Goal: Download file/media

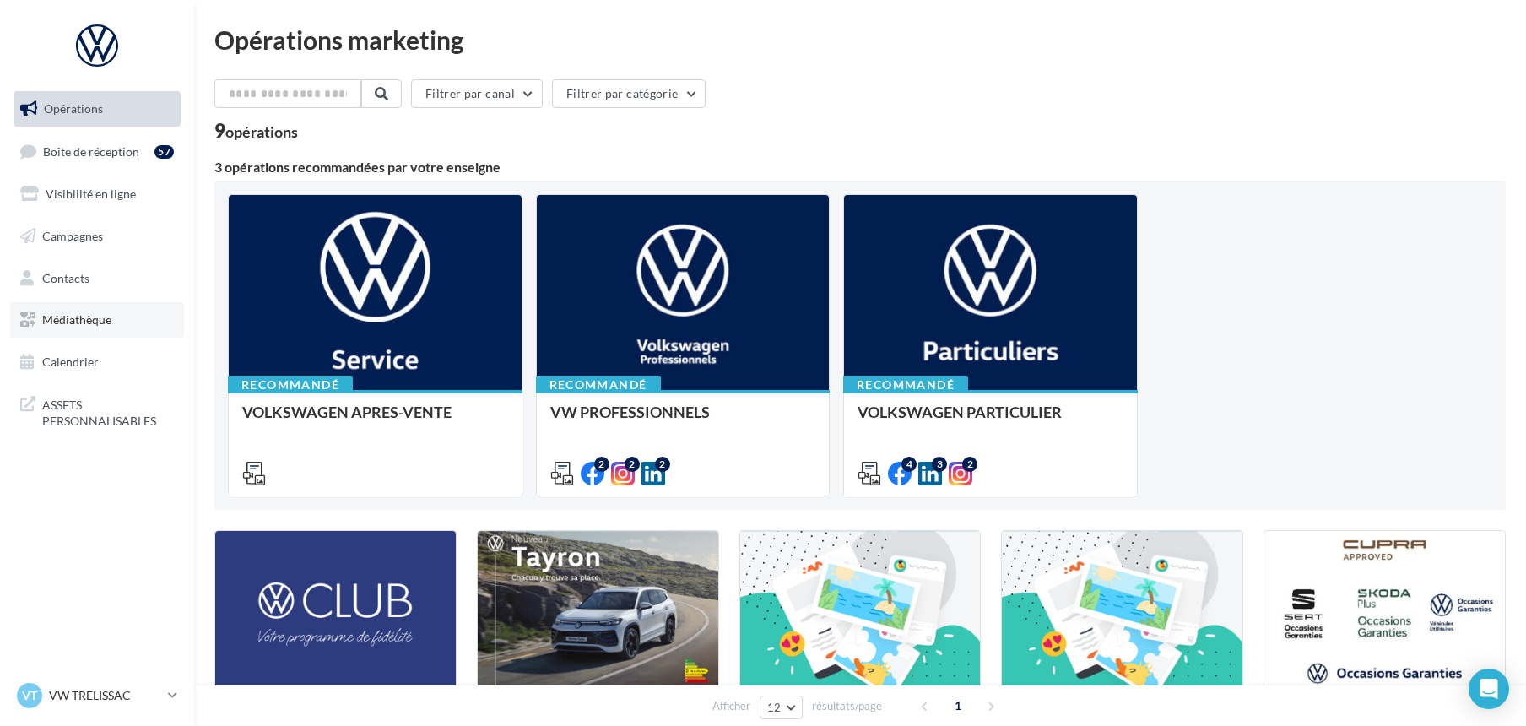
click at [84, 322] on span "Médiathèque" at bounding box center [76, 319] width 69 height 14
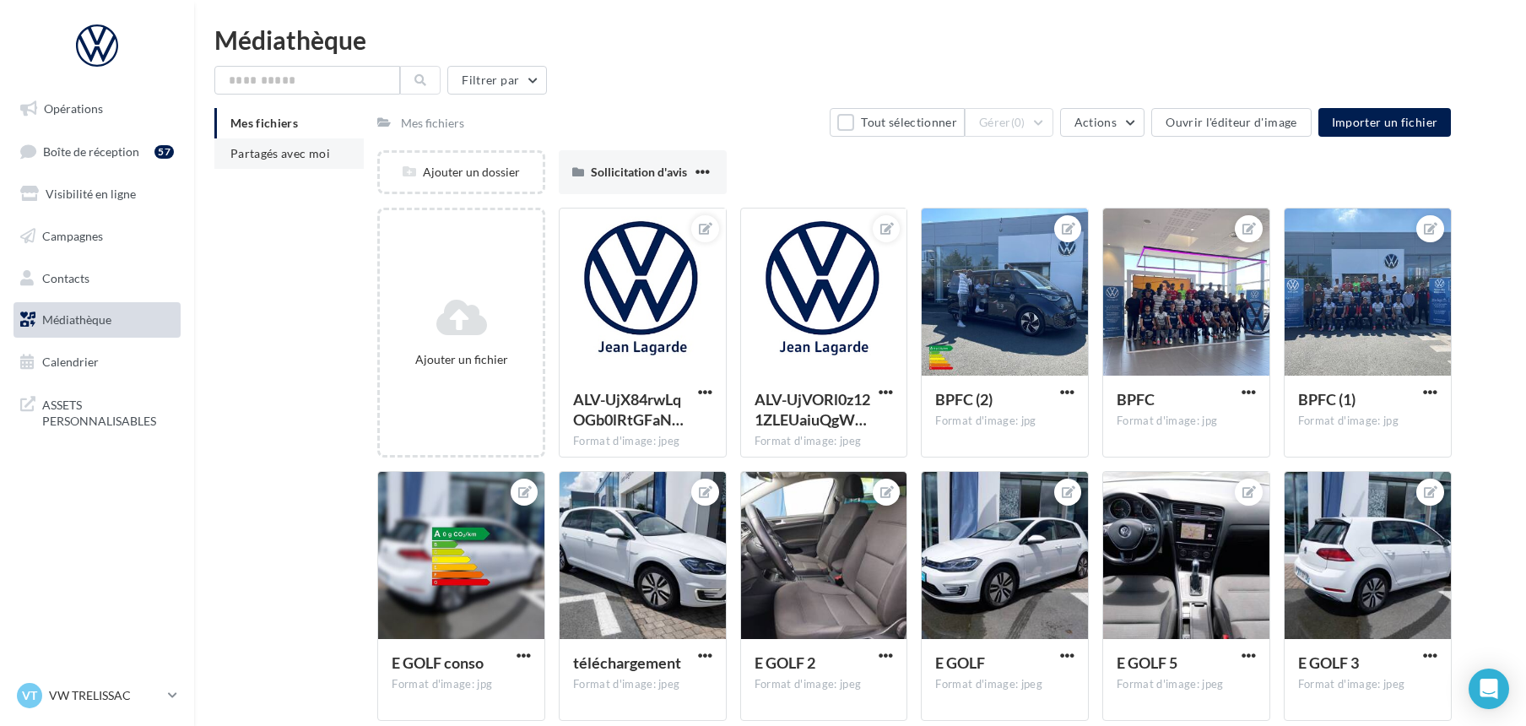
click at [278, 157] on span "Partagés avec moi" at bounding box center [280, 153] width 100 height 14
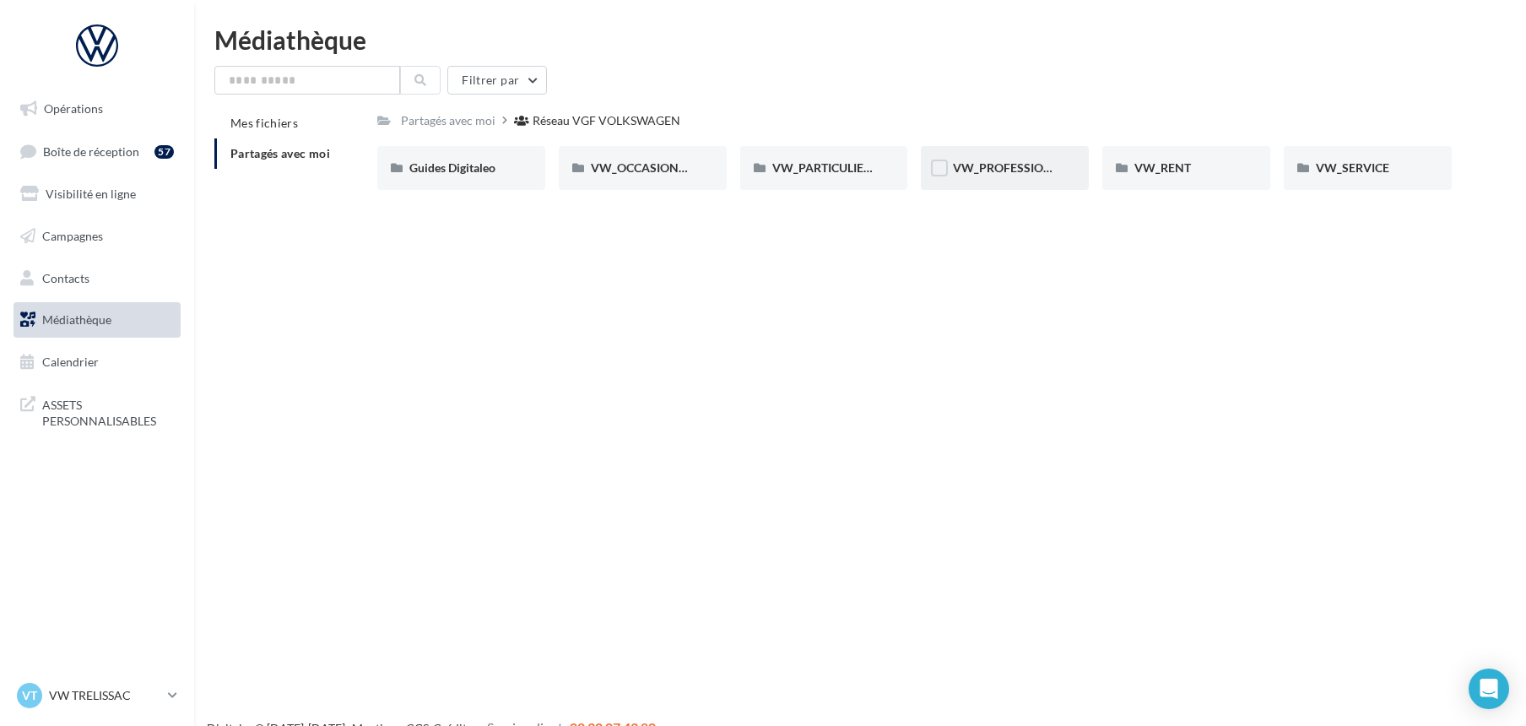
click at [987, 176] on div "VW_PROFESSIONNELS" at bounding box center [1005, 168] width 168 height 44
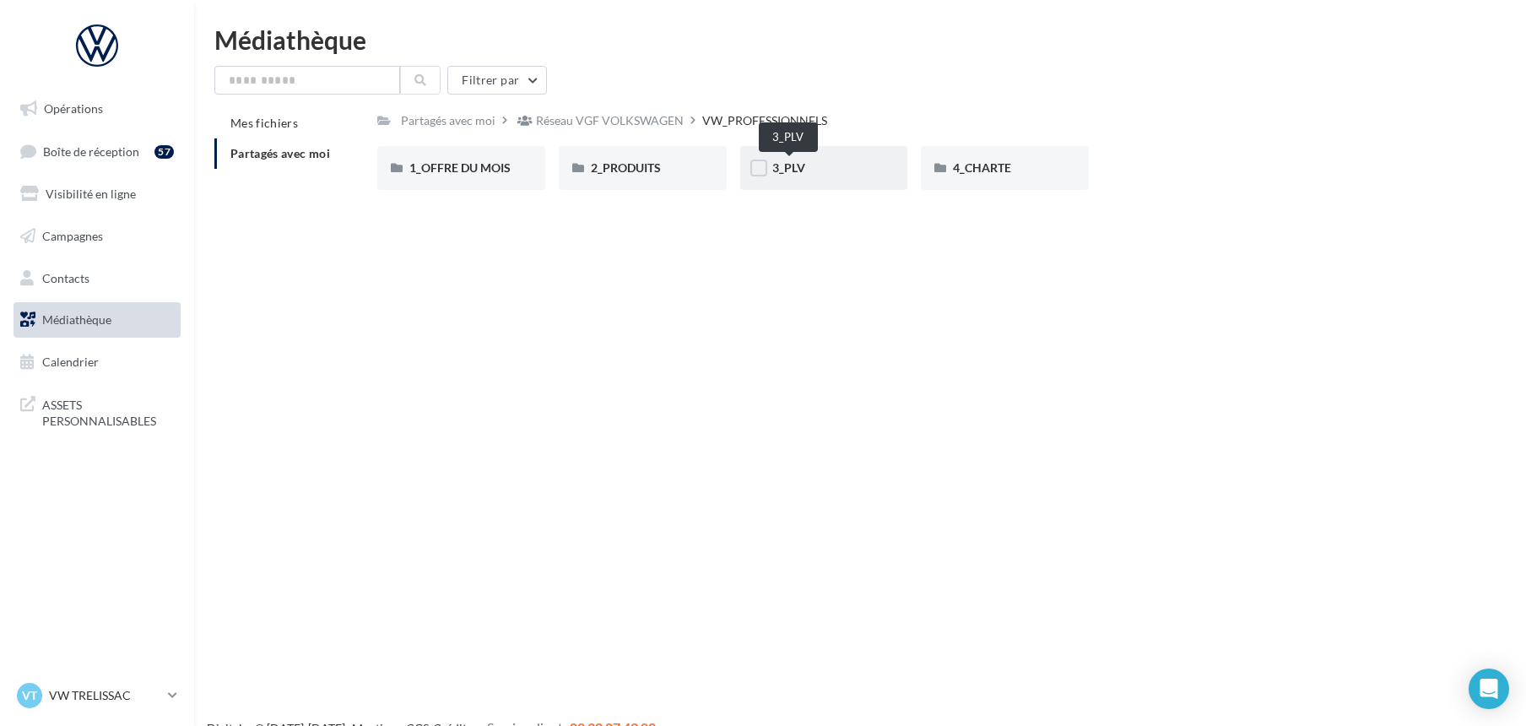
click at [795, 165] on span "3_PLV" at bounding box center [788, 167] width 33 height 14
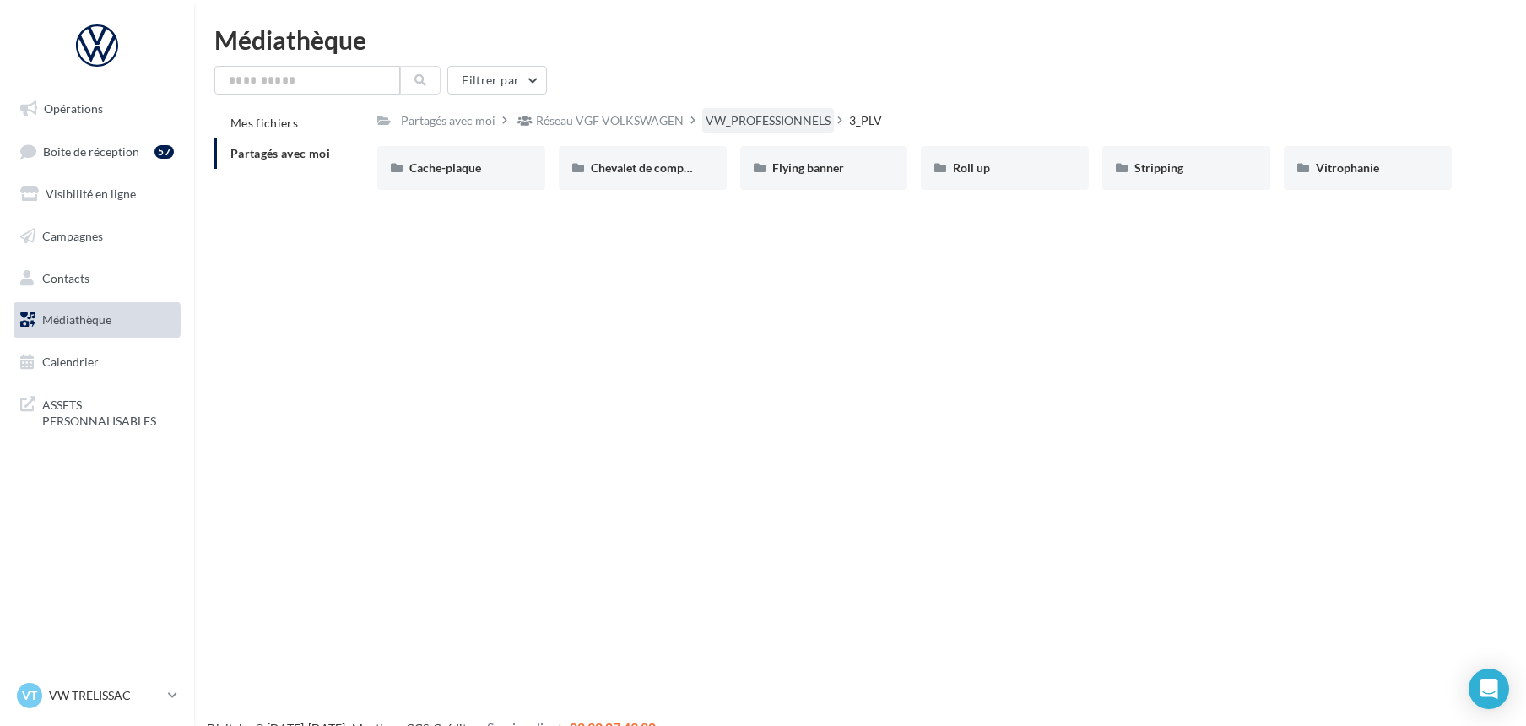
click at [738, 122] on div "VW_PROFESSIONNELS" at bounding box center [768, 120] width 125 height 17
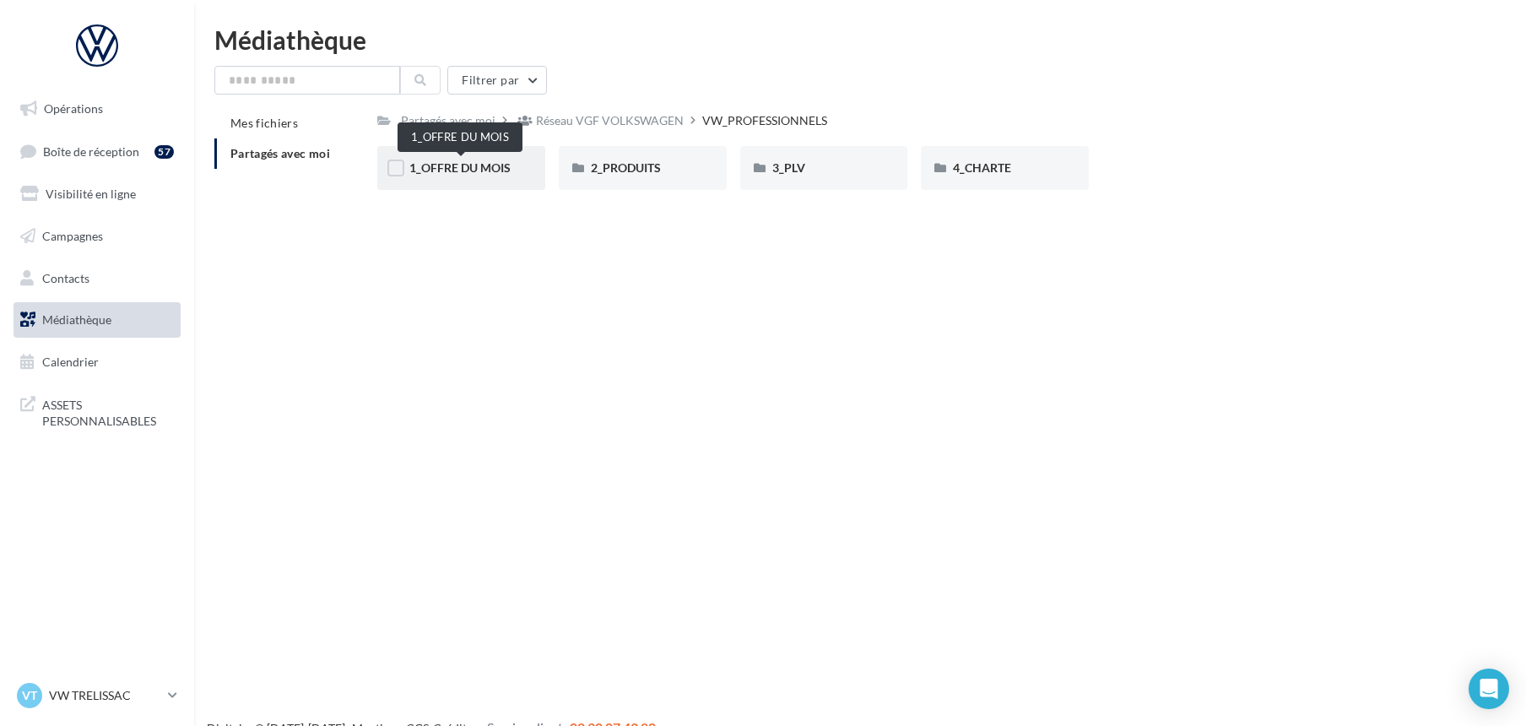
click at [468, 167] on span "1_OFFRE DU MOIS" at bounding box center [459, 167] width 101 height 14
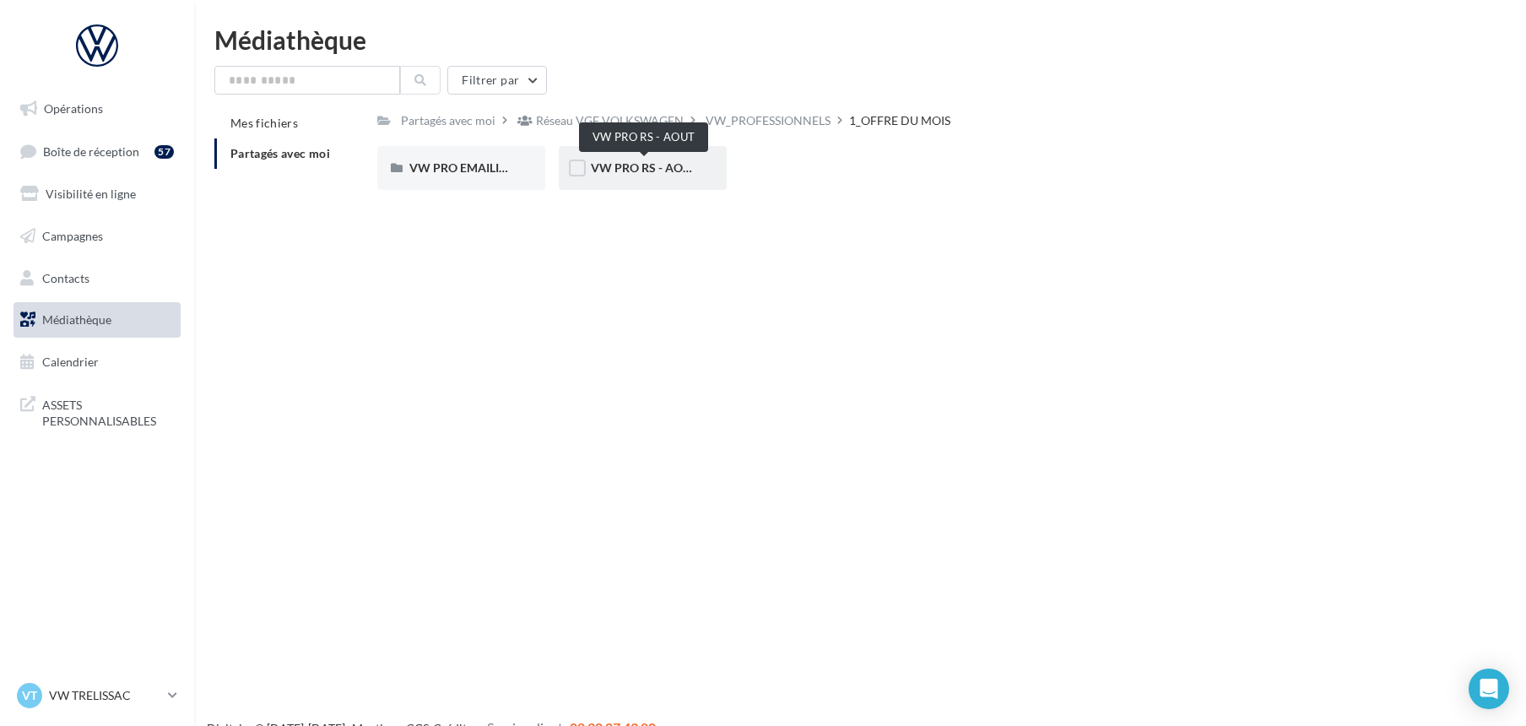
click at [614, 166] on span "VW PRO RS - AOUT" at bounding box center [644, 167] width 107 height 14
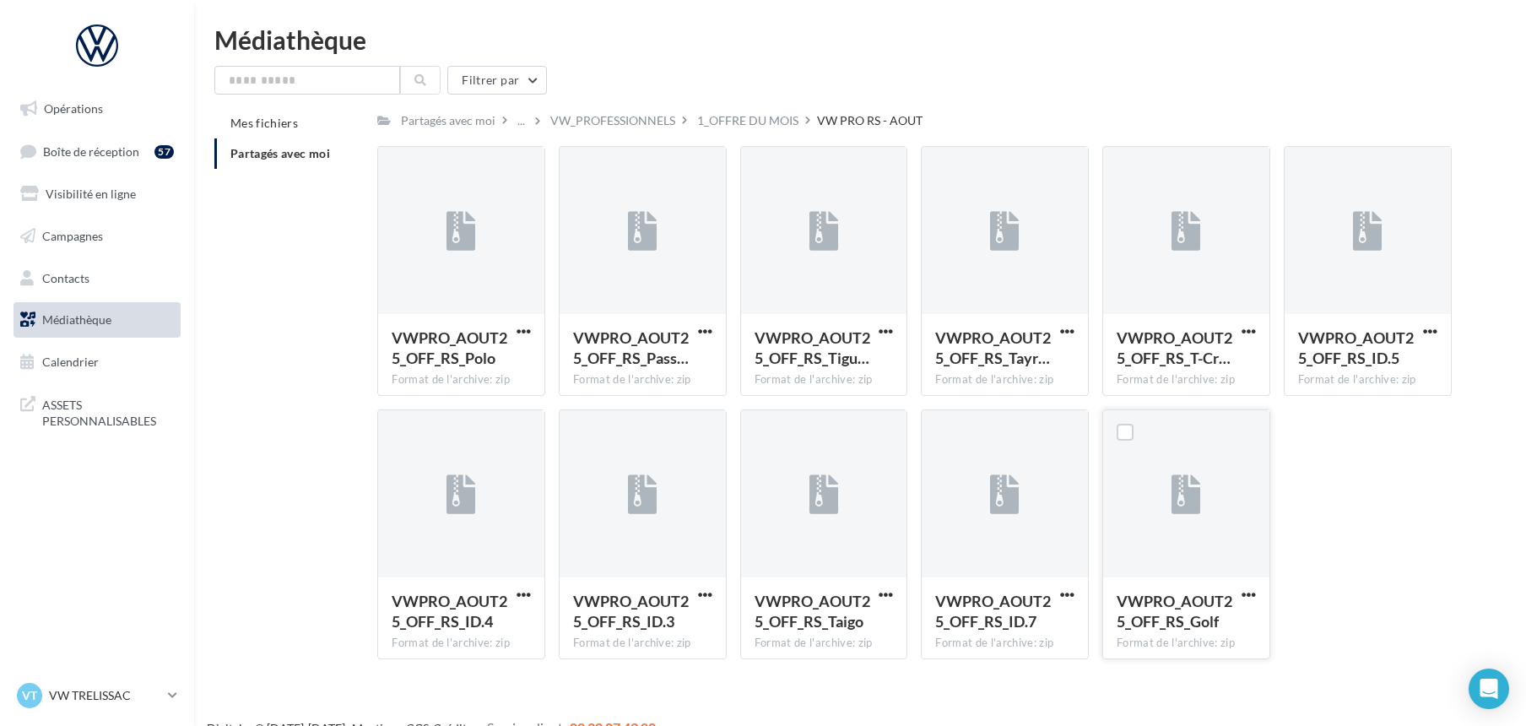
click at [1169, 592] on span "VWPRO_AOUT25_OFF_RS_Golf" at bounding box center [1175, 611] width 116 height 39
click at [1242, 588] on span "button" at bounding box center [1248, 594] width 14 height 14
click at [1166, 622] on button "Télécharger" at bounding box center [1174, 628] width 169 height 44
click at [96, 407] on span "ASSETS PERSONNALISABLES" at bounding box center [108, 411] width 132 height 36
click at [317, 149] on span "Partagés avec moi" at bounding box center [280, 153] width 100 height 14
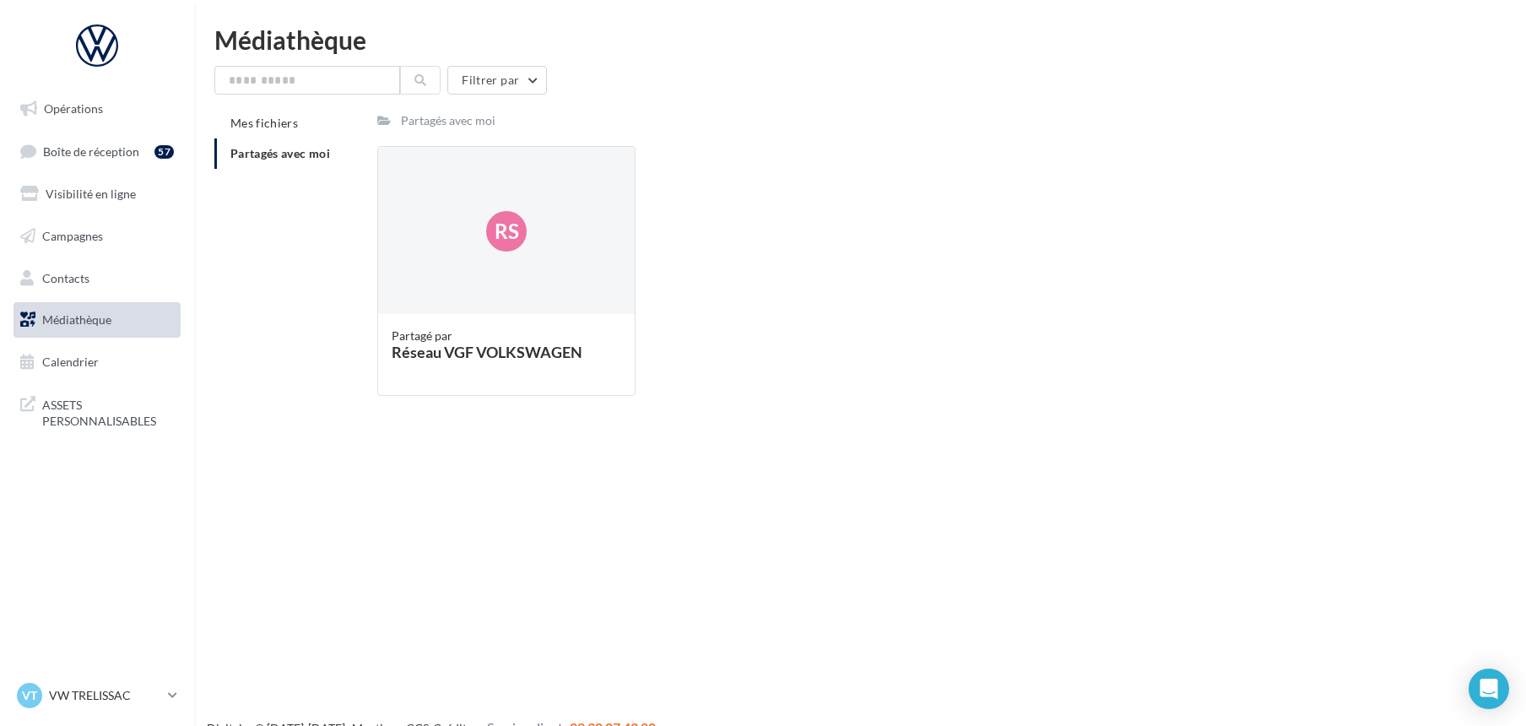
click at [317, 149] on span "Partagés avec moi" at bounding box center [280, 153] width 100 height 14
click at [287, 153] on span "Partagés avec moi" at bounding box center [280, 153] width 100 height 14
click at [109, 312] on span "Médiathèque" at bounding box center [76, 319] width 69 height 14
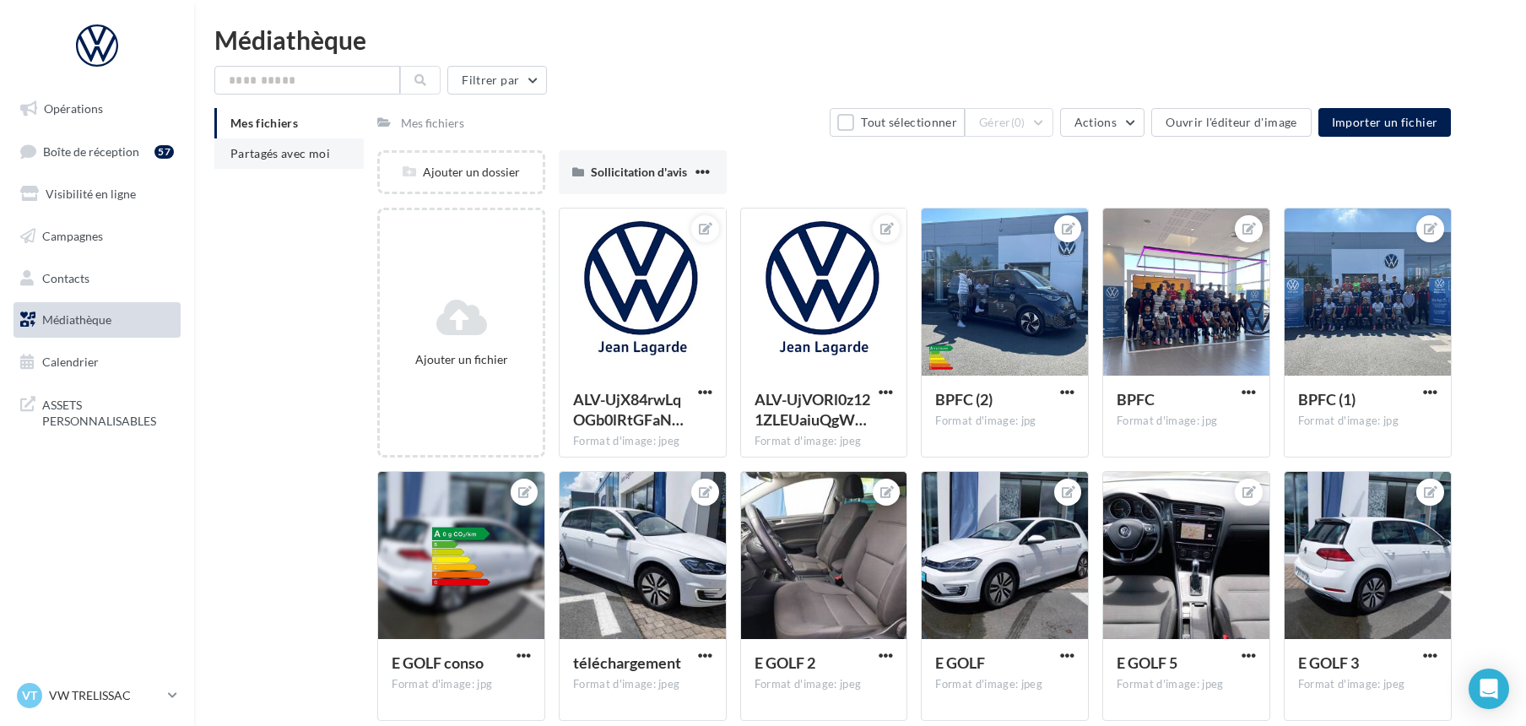
click at [260, 153] on span "Partagés avec moi" at bounding box center [280, 153] width 100 height 14
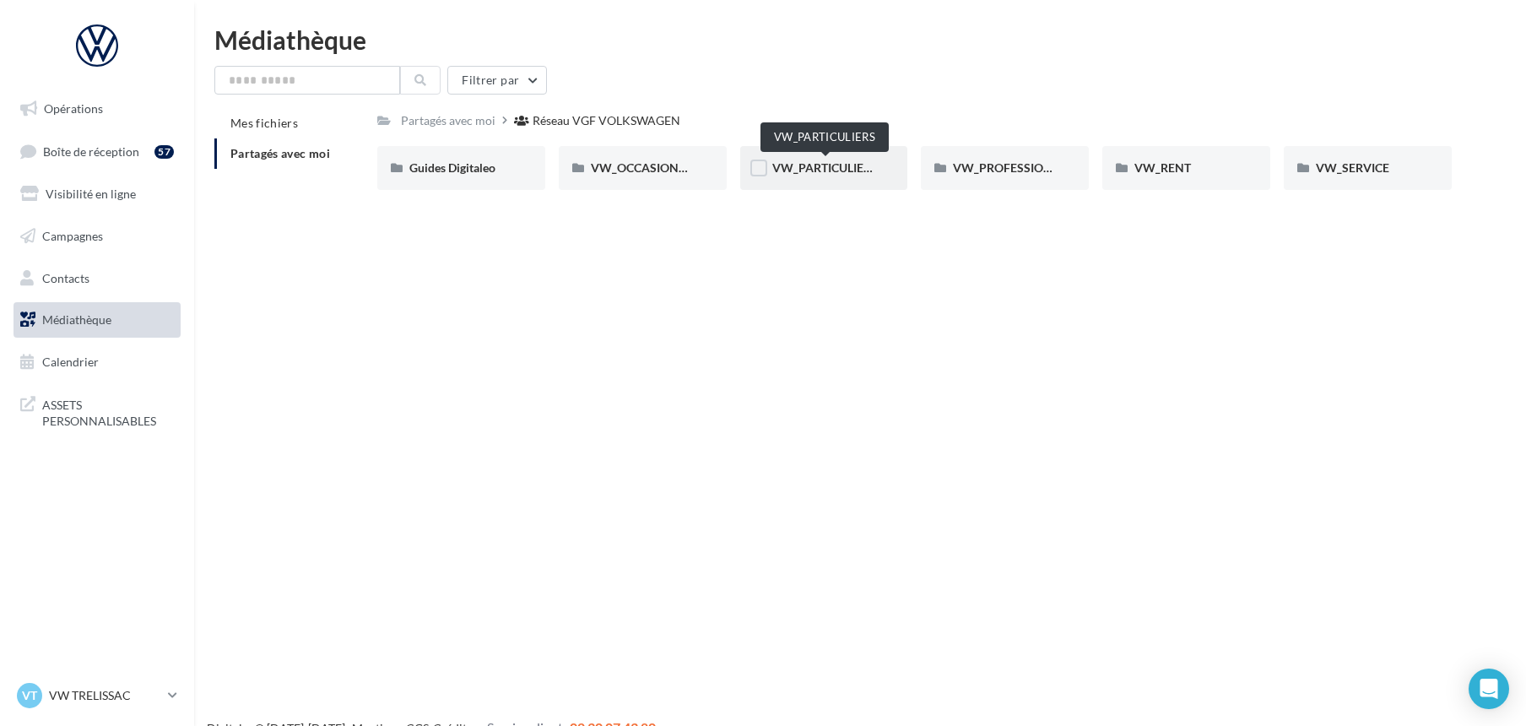
click at [810, 160] on span "VW_PARTICULIERS" at bounding box center [824, 167] width 105 height 14
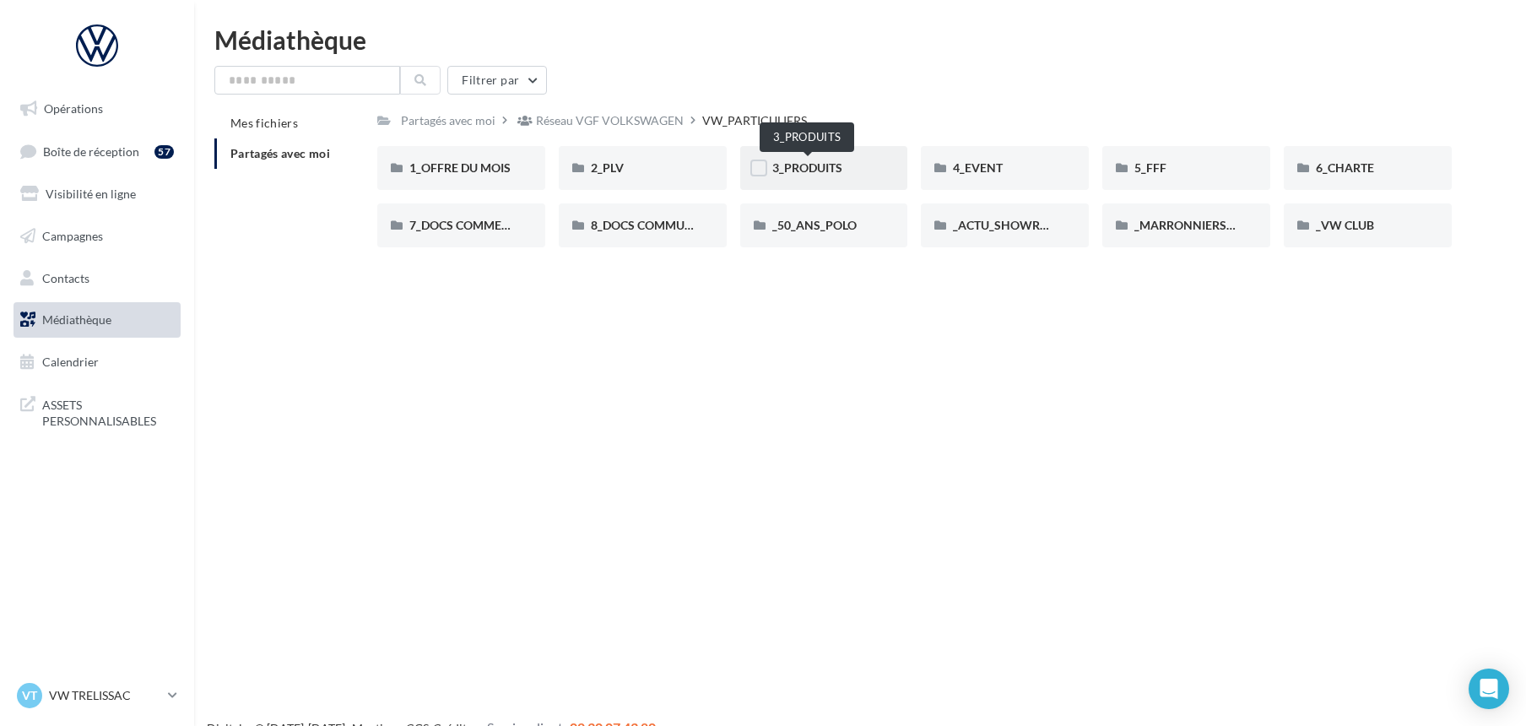
click at [797, 160] on span "3_PRODUITS" at bounding box center [807, 167] width 70 height 14
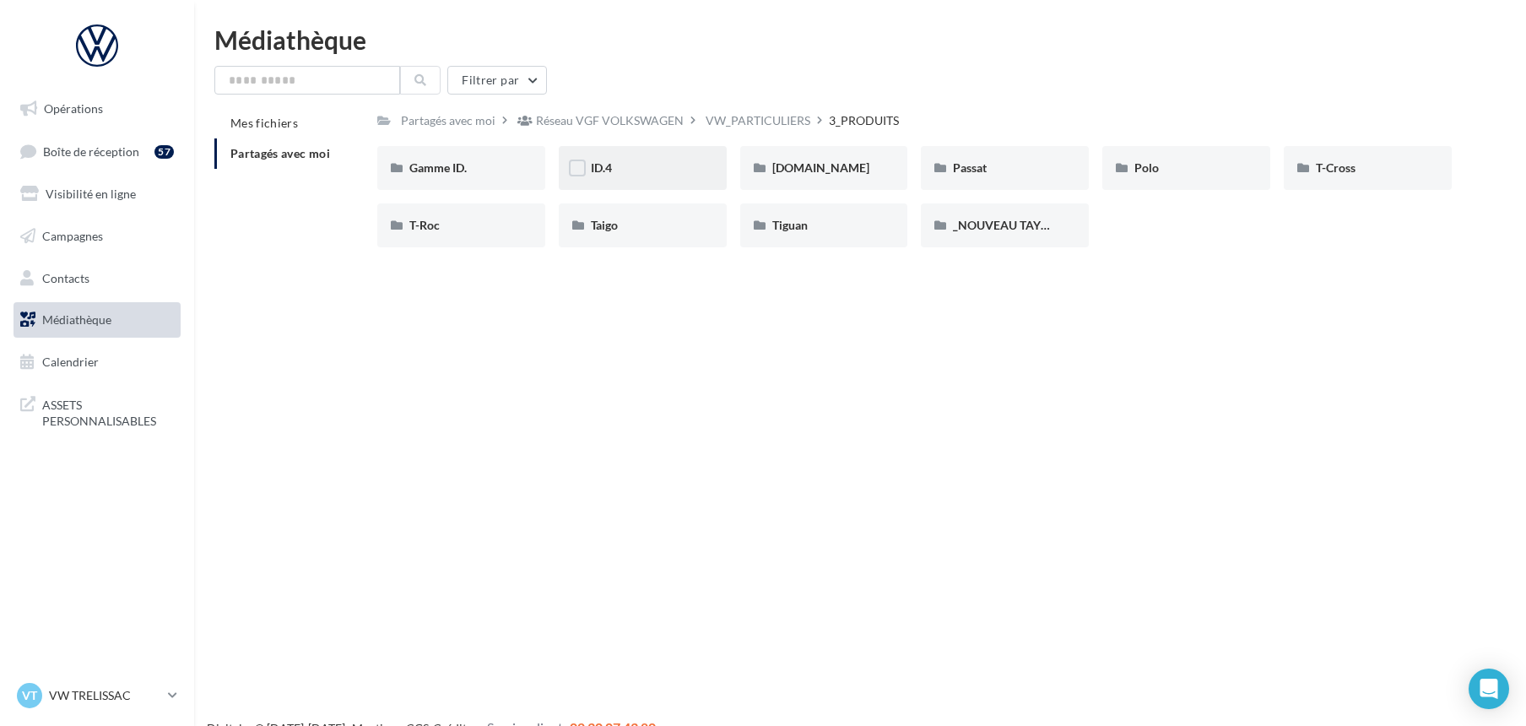
click at [604, 174] on div "ID.4" at bounding box center [643, 168] width 104 height 17
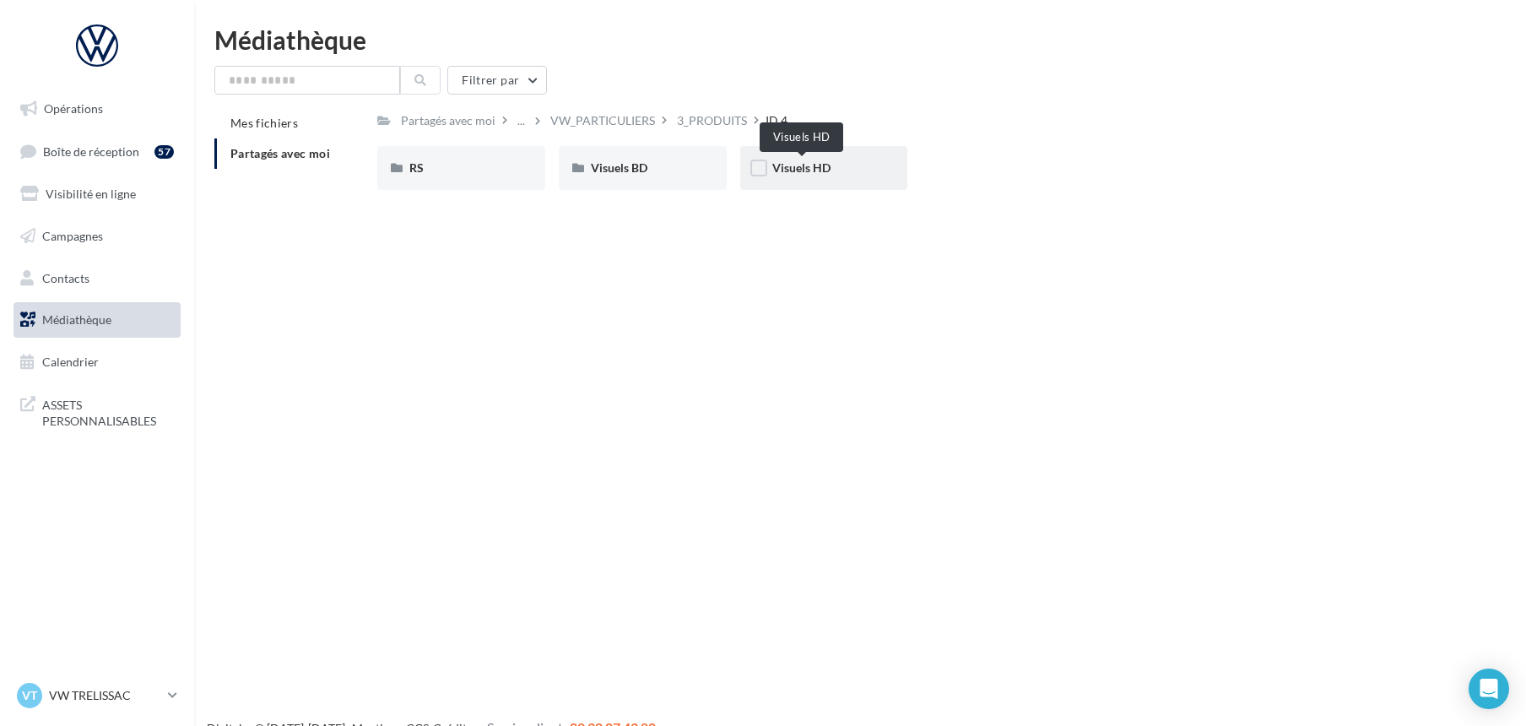
click at [777, 163] on span "Visuels HD" at bounding box center [801, 167] width 58 height 14
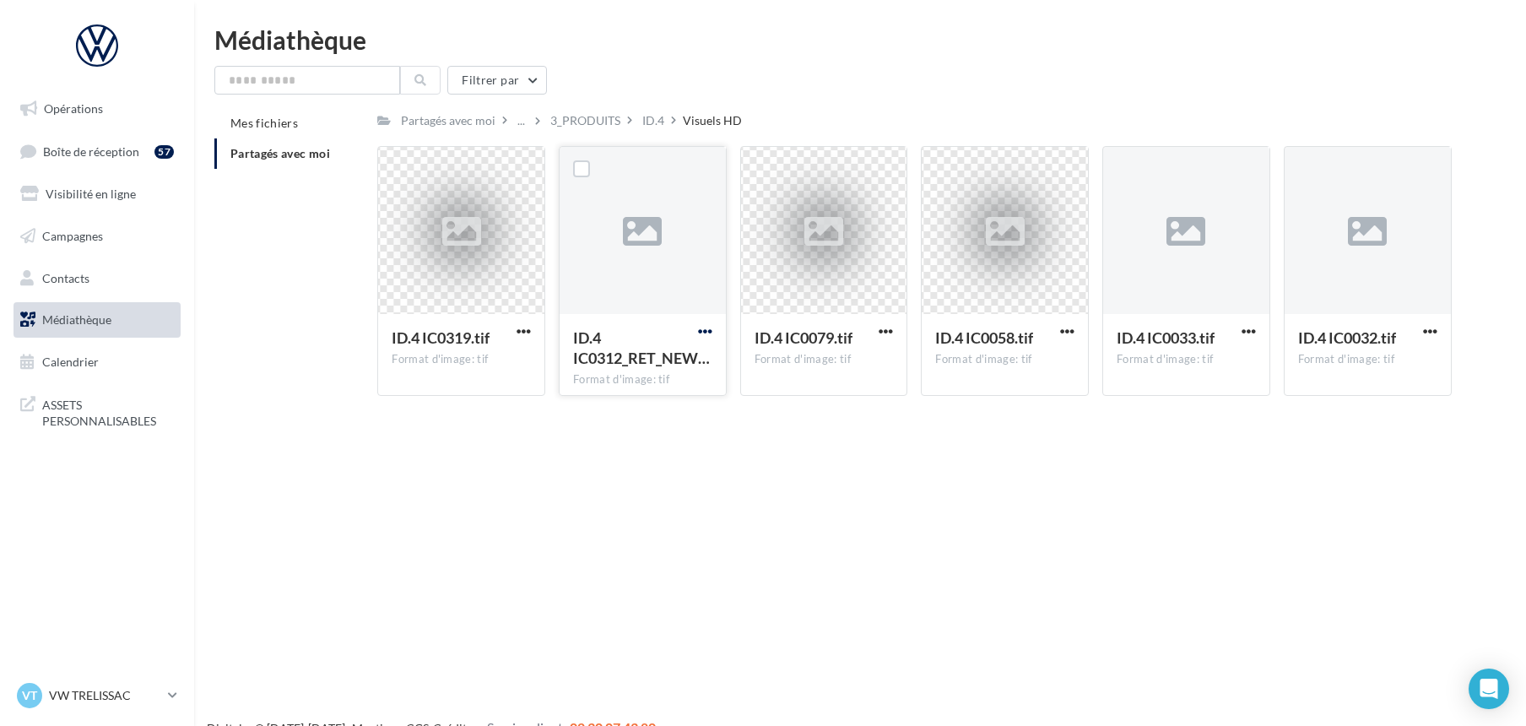
click at [698, 326] on span "button" at bounding box center [705, 331] width 14 height 14
click at [646, 371] on button "Télécharger" at bounding box center [631, 365] width 169 height 44
click at [653, 116] on div "ID.4" at bounding box center [653, 120] width 22 height 17
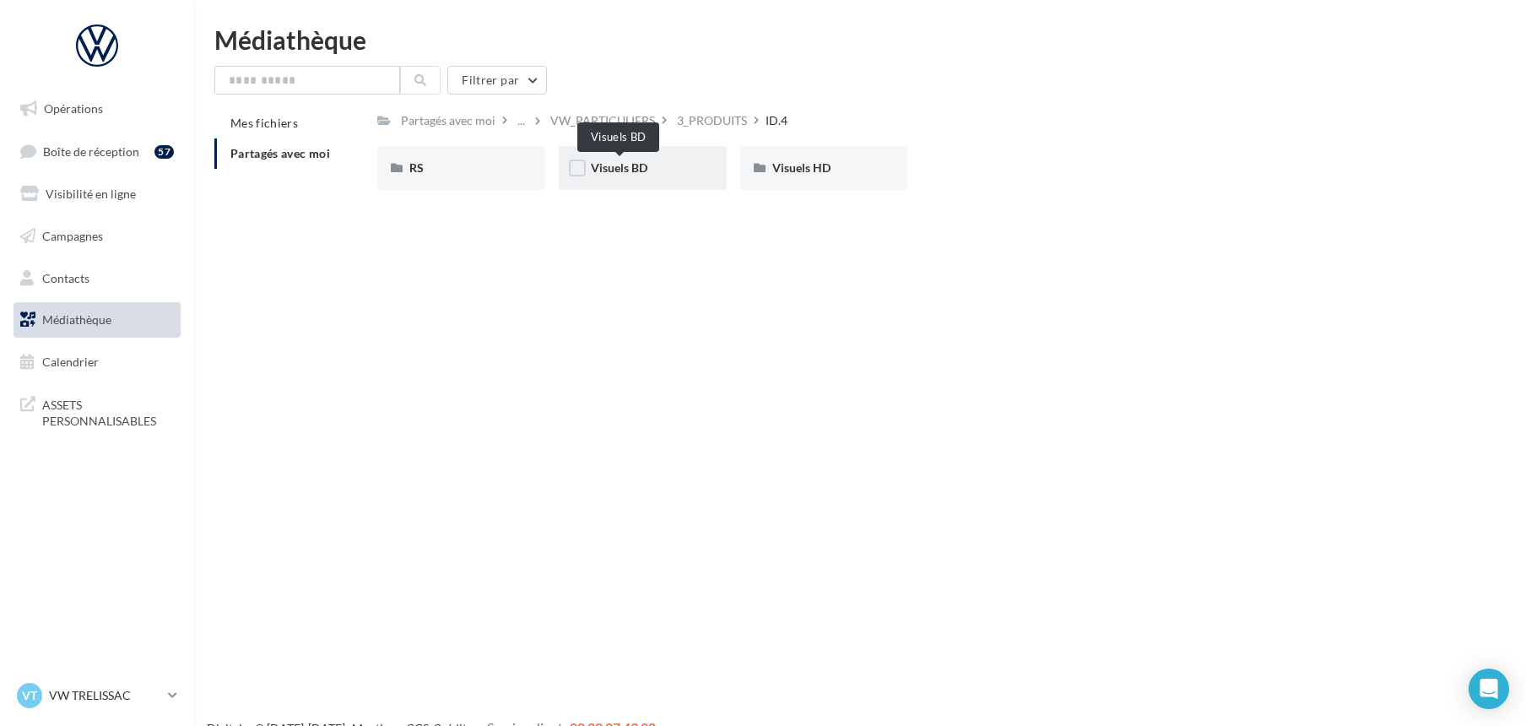
click at [632, 169] on span "Visuels BD" at bounding box center [619, 167] width 57 height 14
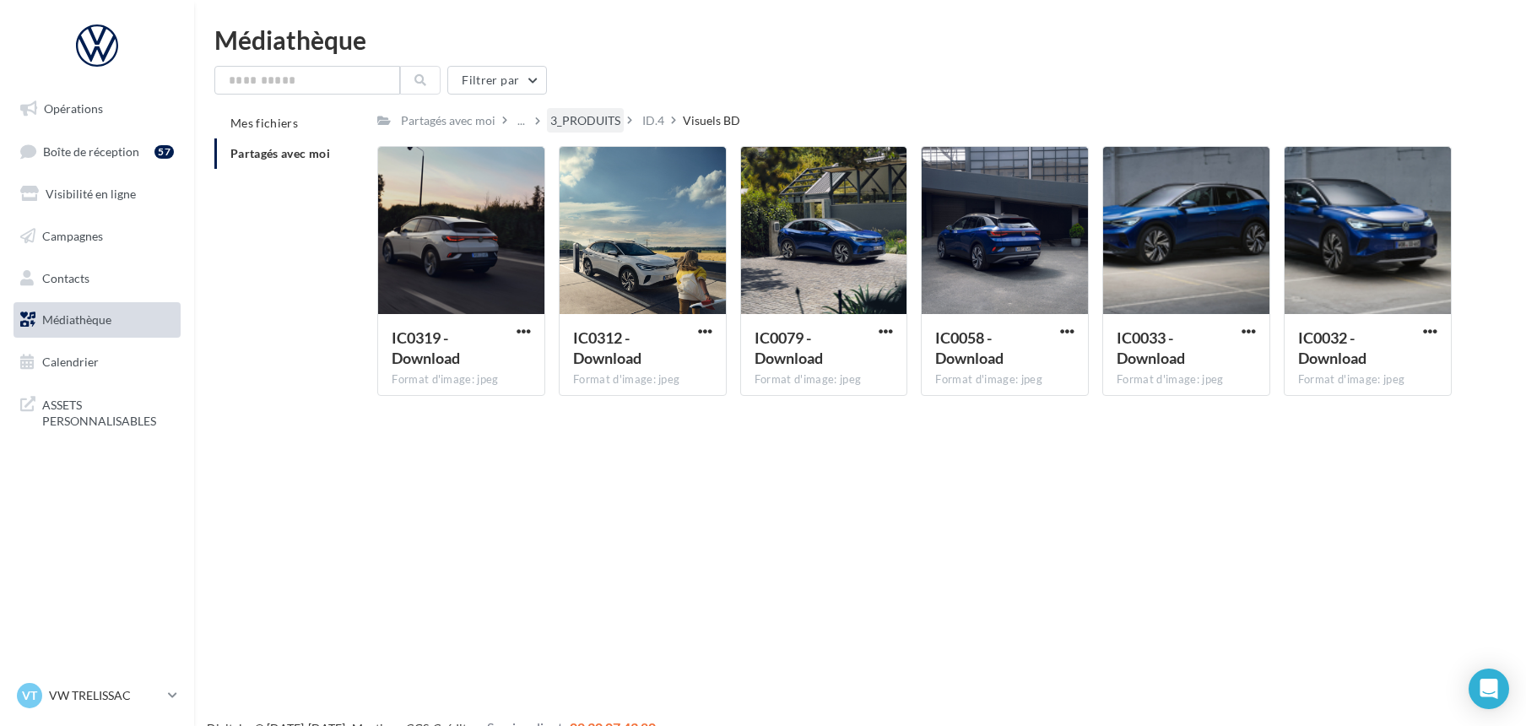
click at [586, 113] on div "3_PRODUITS" at bounding box center [585, 120] width 70 height 17
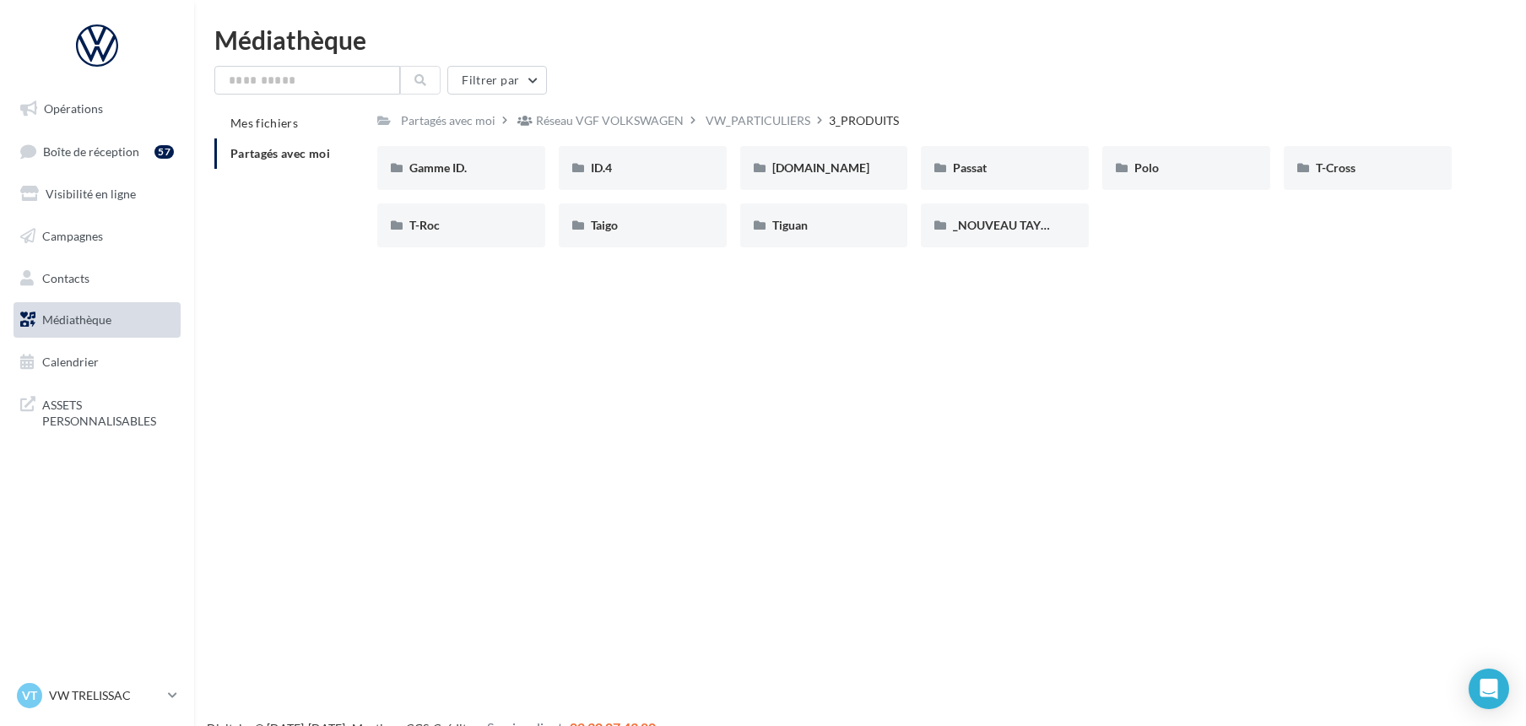
click at [1101, 540] on div "Opérations Boîte de réception 57 Visibilité en ligne Campagnes Contacts Médiath…" at bounding box center [763, 390] width 1526 height 726
click at [426, 170] on span "Gamme ID." at bounding box center [437, 167] width 57 height 14
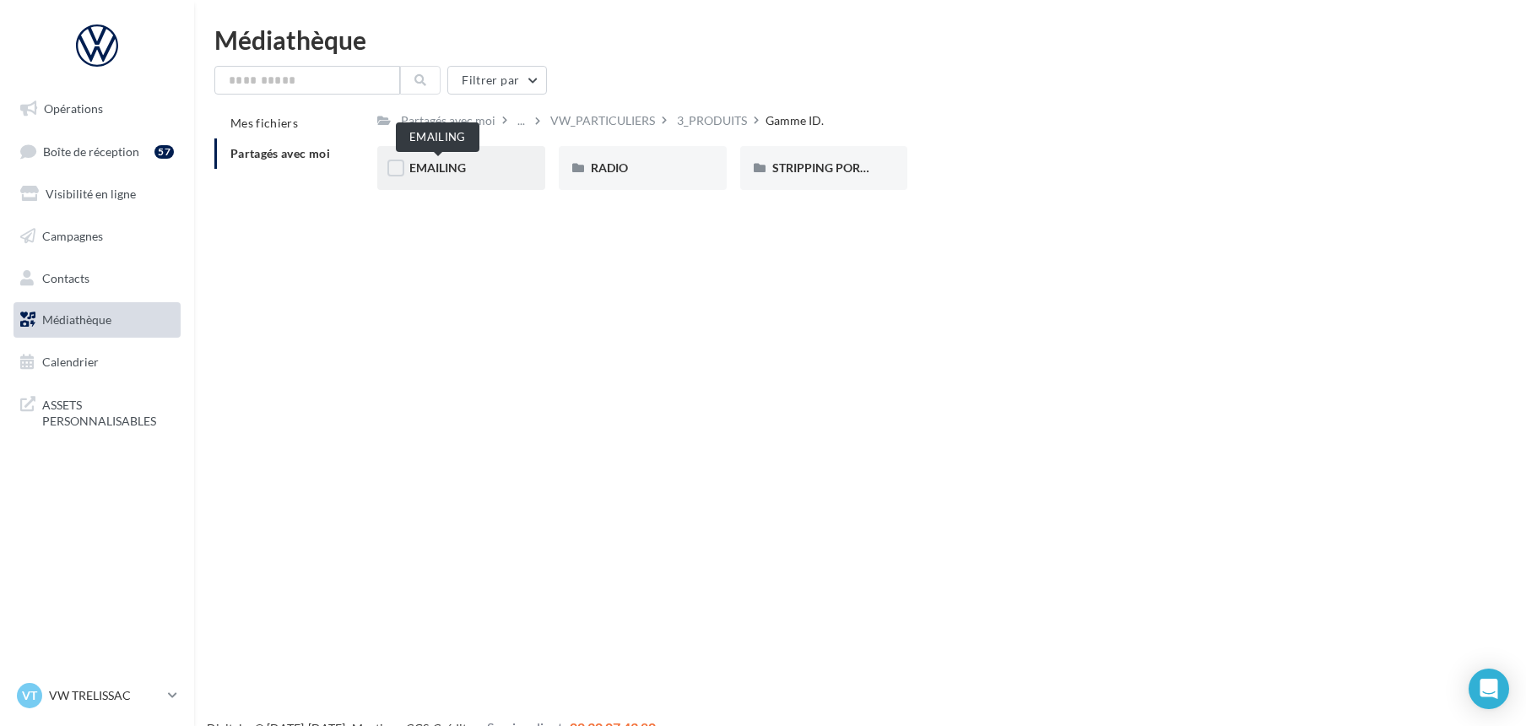
click at [439, 167] on span "EMAILING" at bounding box center [437, 167] width 57 height 14
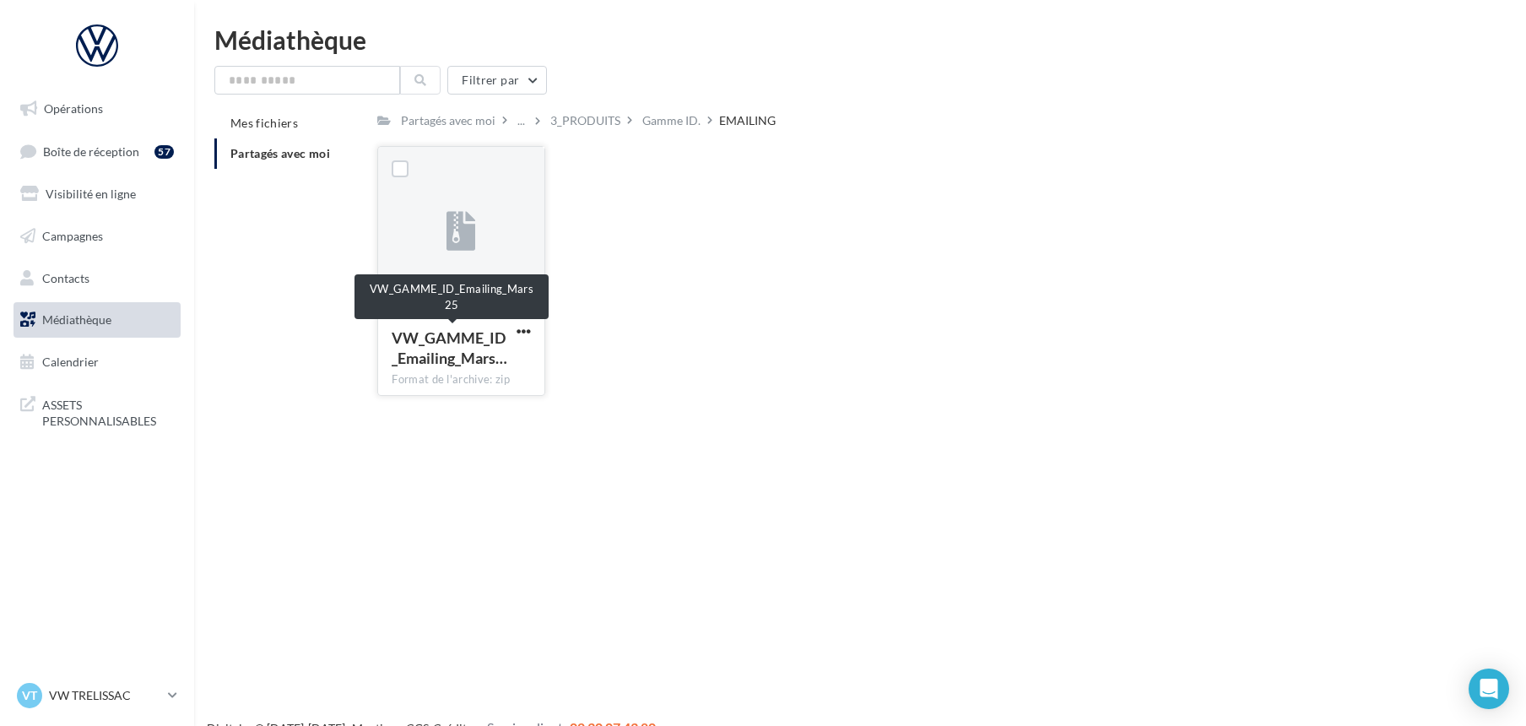
click at [501, 341] on span "VW_GAMME_ID_Emailing_Mars…" at bounding box center [450, 347] width 116 height 39
click at [513, 327] on button "button" at bounding box center [523, 332] width 21 height 17
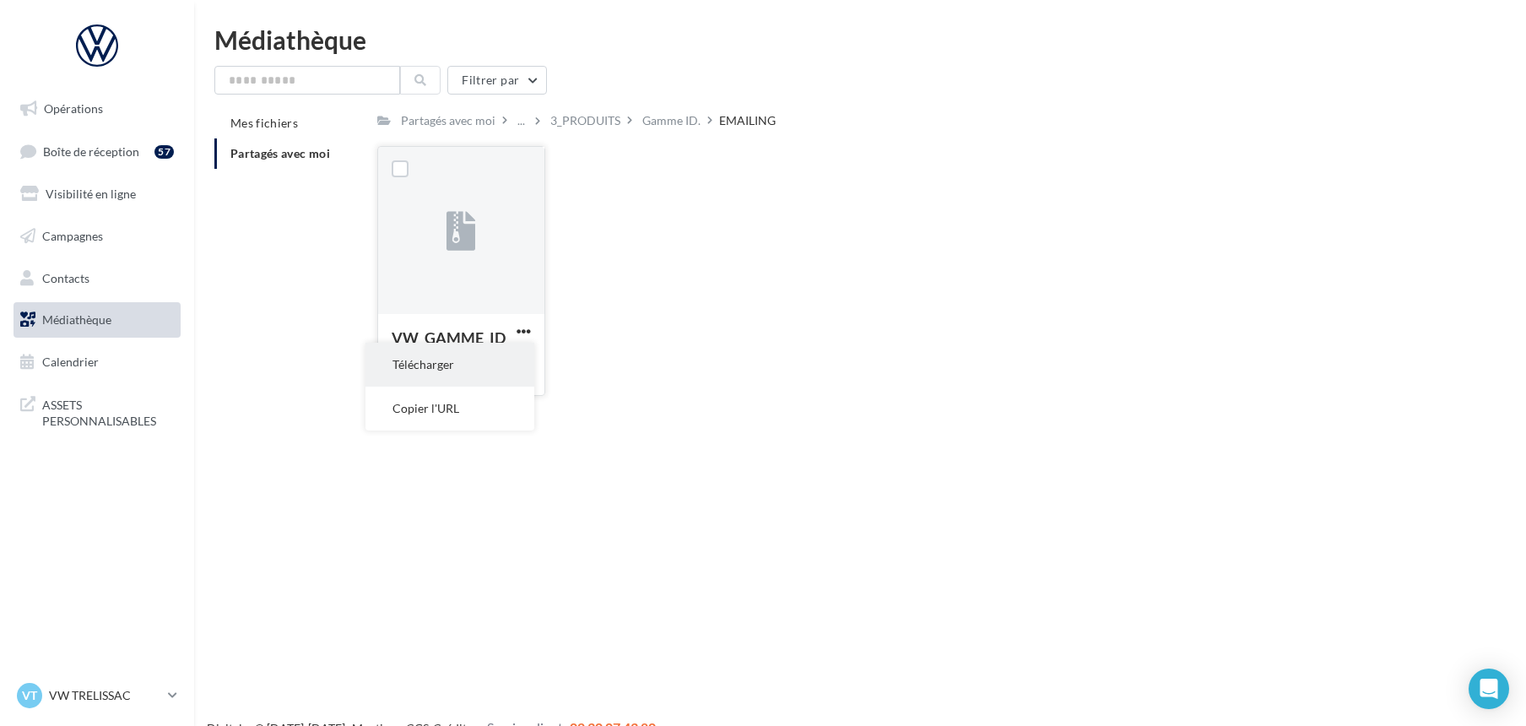
click at [504, 353] on button "Télécharger" at bounding box center [449, 365] width 169 height 44
click at [655, 119] on div "Gamme ID." at bounding box center [671, 120] width 58 height 17
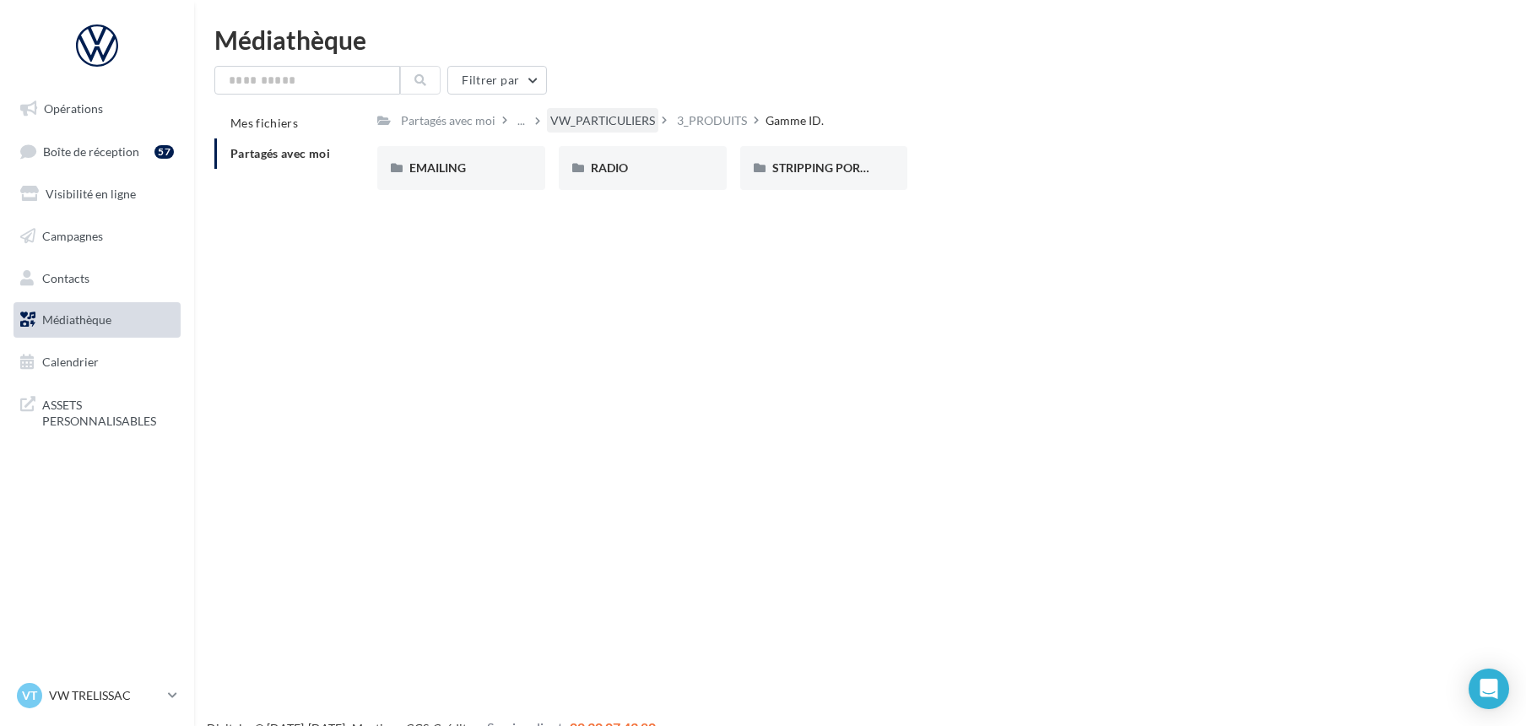
click at [586, 122] on div "VW_PARTICULIERS" at bounding box center [602, 120] width 105 height 17
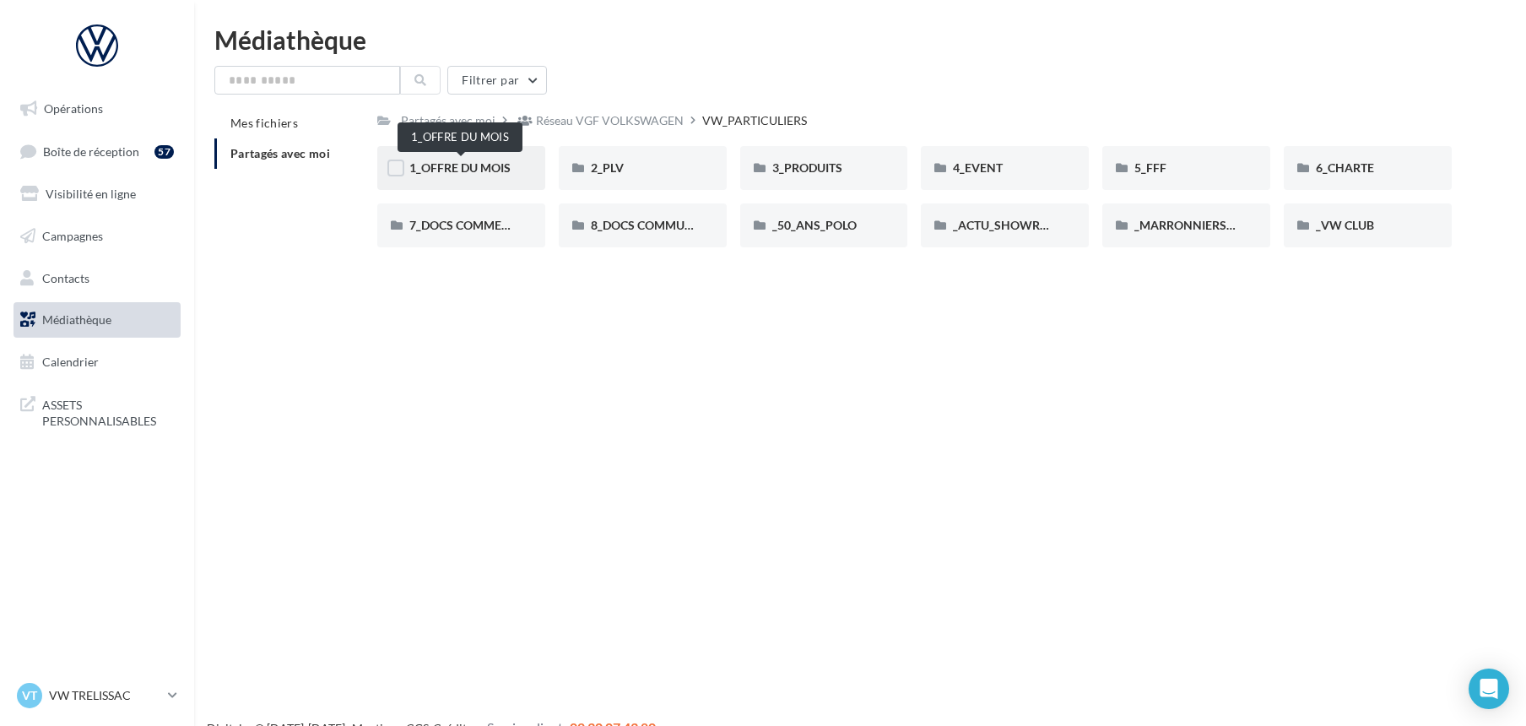
click at [427, 164] on span "1_OFFRE DU MOIS" at bounding box center [459, 167] width 101 height 14
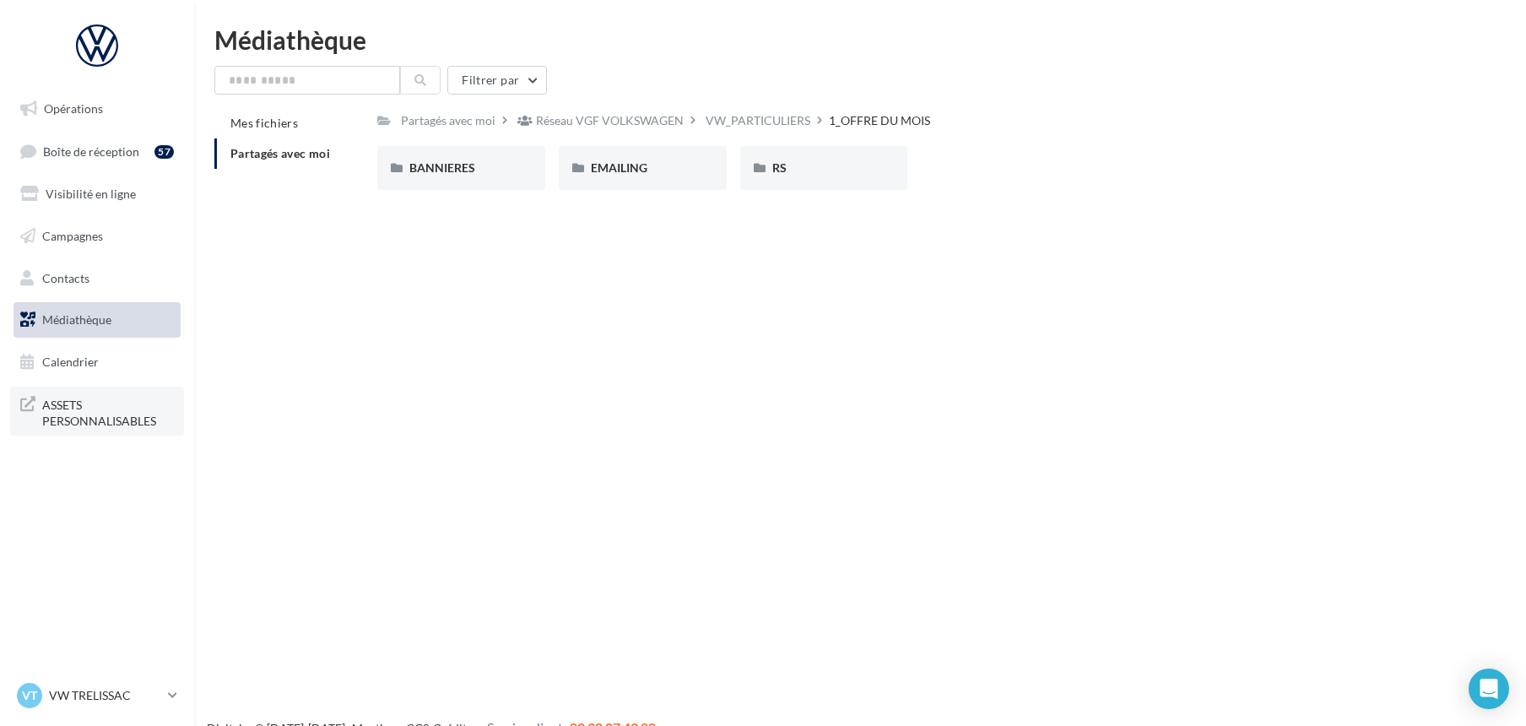
click at [68, 412] on span "ASSETS PERSONNALISABLES" at bounding box center [108, 411] width 132 height 36
click at [430, 163] on span "BANNIERES" at bounding box center [442, 167] width 66 height 14
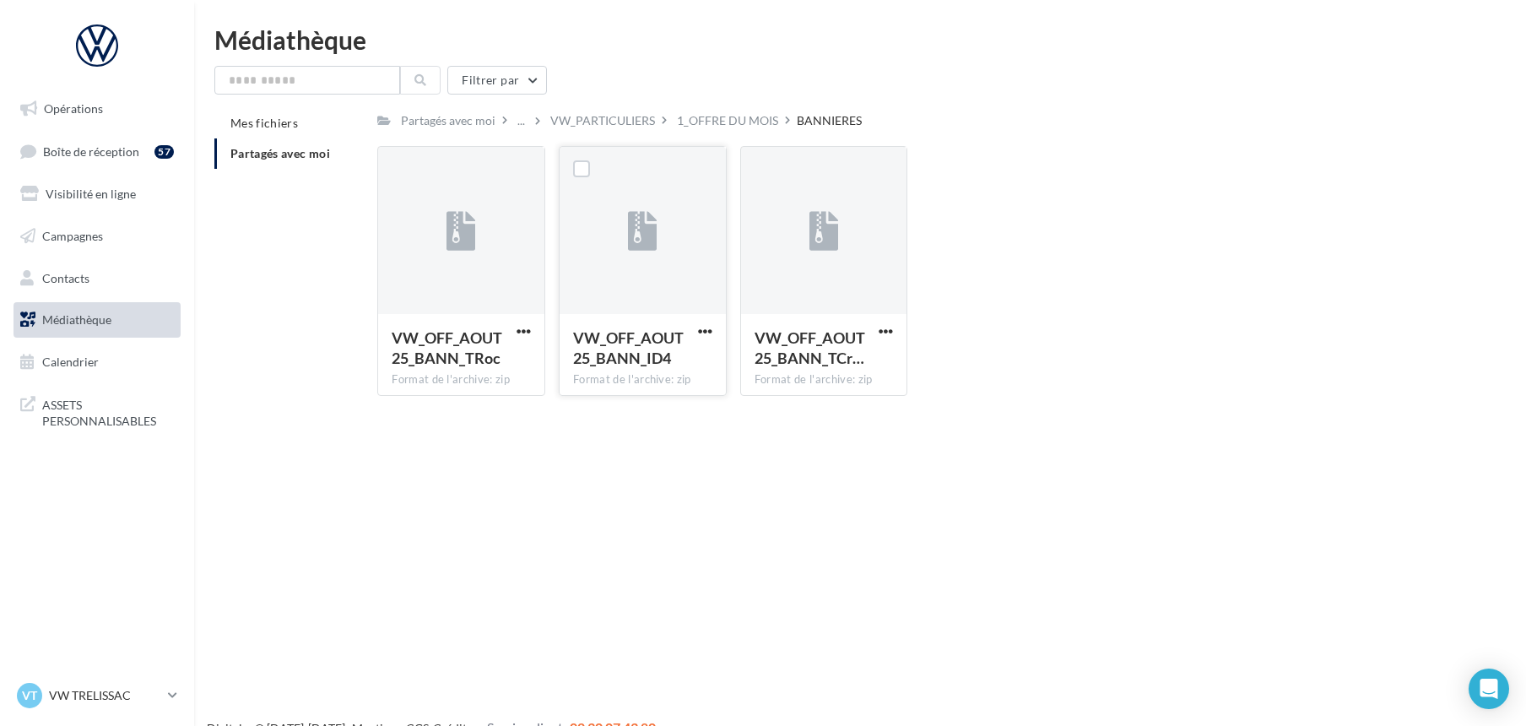
click at [703, 324] on button "button" at bounding box center [705, 332] width 21 height 17
click at [649, 362] on button "Télécharger" at bounding box center [631, 365] width 169 height 44
click at [59, 689] on p "VW TRELISSAC" at bounding box center [105, 695] width 112 height 17
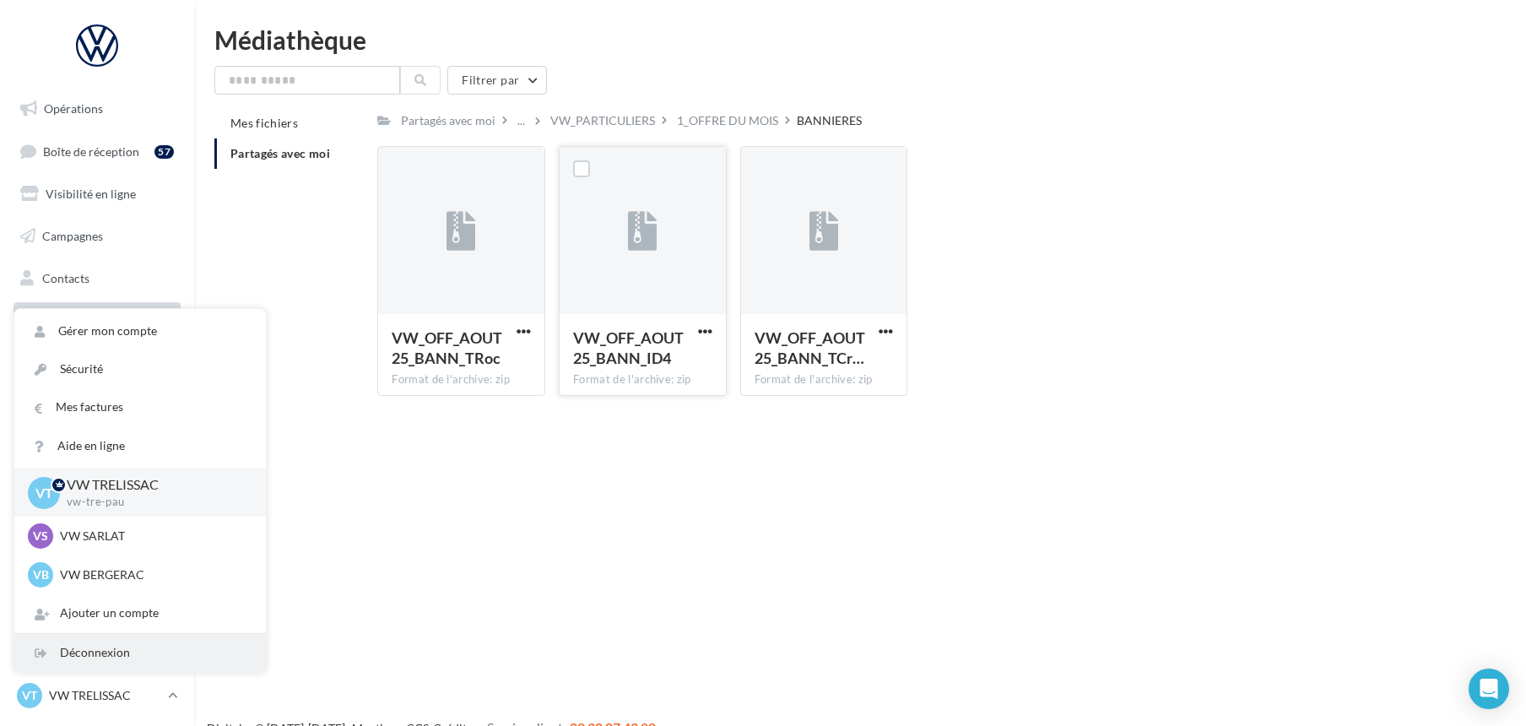
click at [82, 650] on div "Déconnexion" at bounding box center [139, 653] width 251 height 38
